Goal: Task Accomplishment & Management: Manage account settings

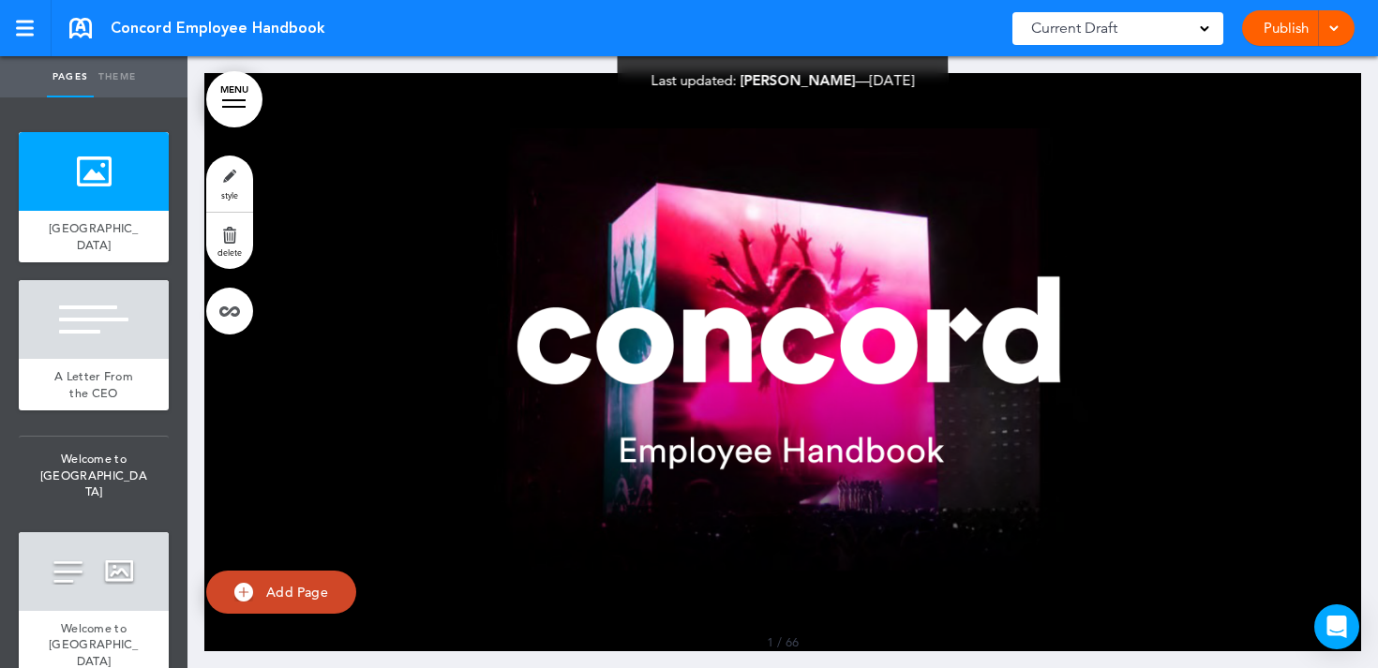
click at [1333, 21] on span at bounding box center [1333, 27] width 12 height 12
